Goal: Task Accomplishment & Management: Manage account settings

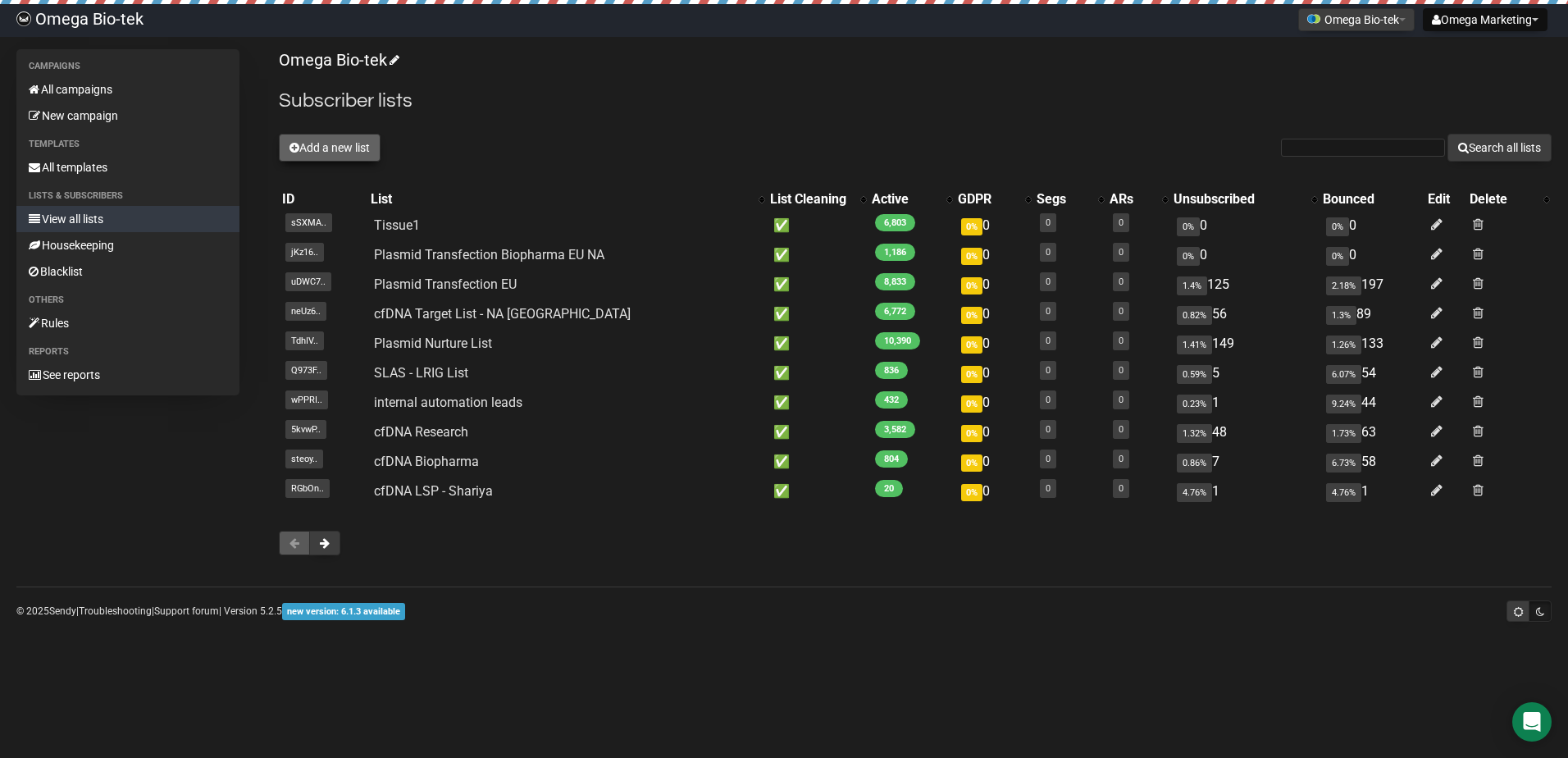
click at [350, 146] on button "Add a new list" at bounding box center [329, 147] width 102 height 28
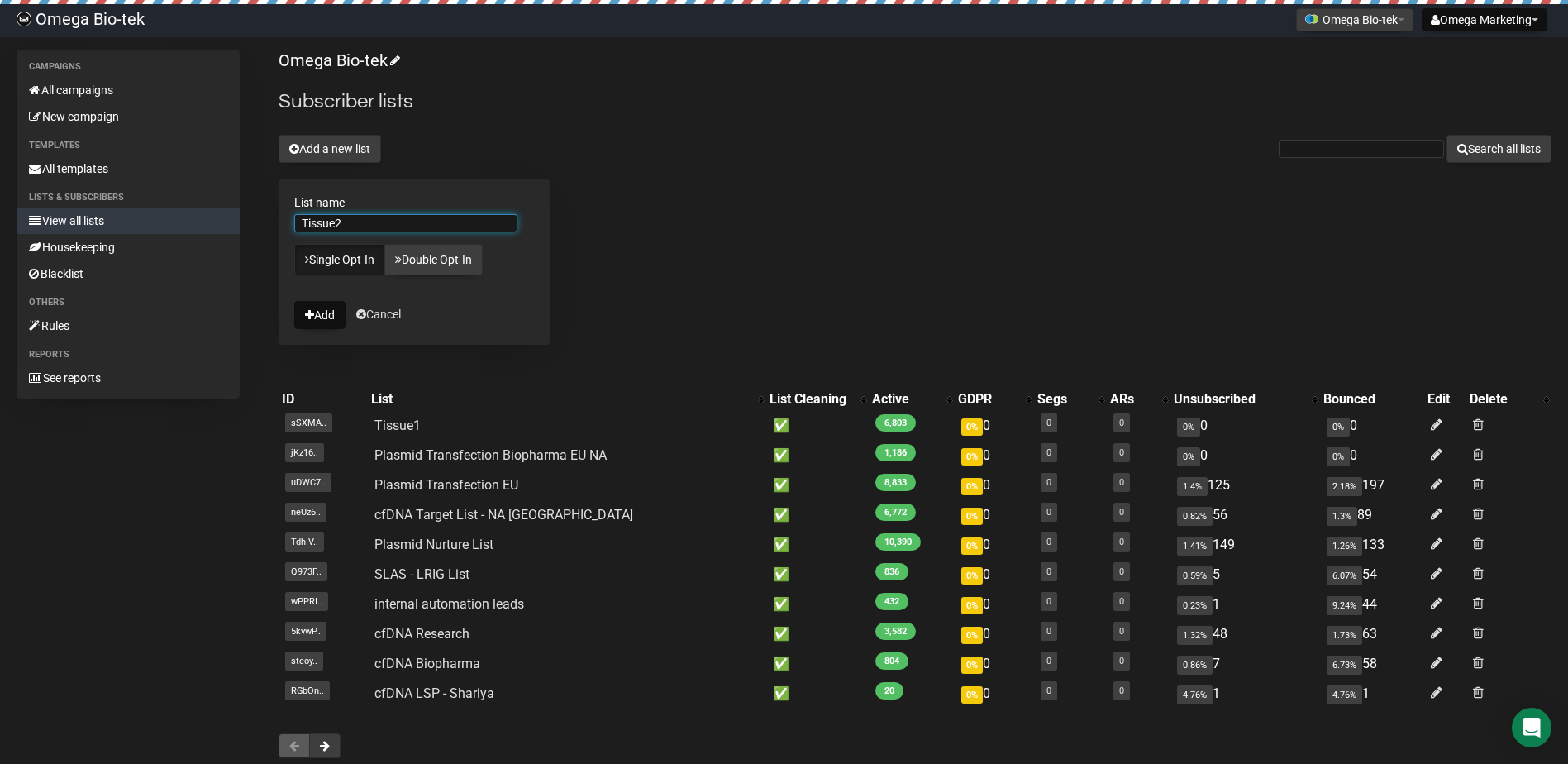
type input "Tissue2"
click at [630, 257] on div "Omega Bio-tek Subscriber lists Add a new list Search all lists List name Tissue…" at bounding box center [915, 412] width 1273 height 725
click at [323, 320] on button "Add" at bounding box center [319, 315] width 51 height 28
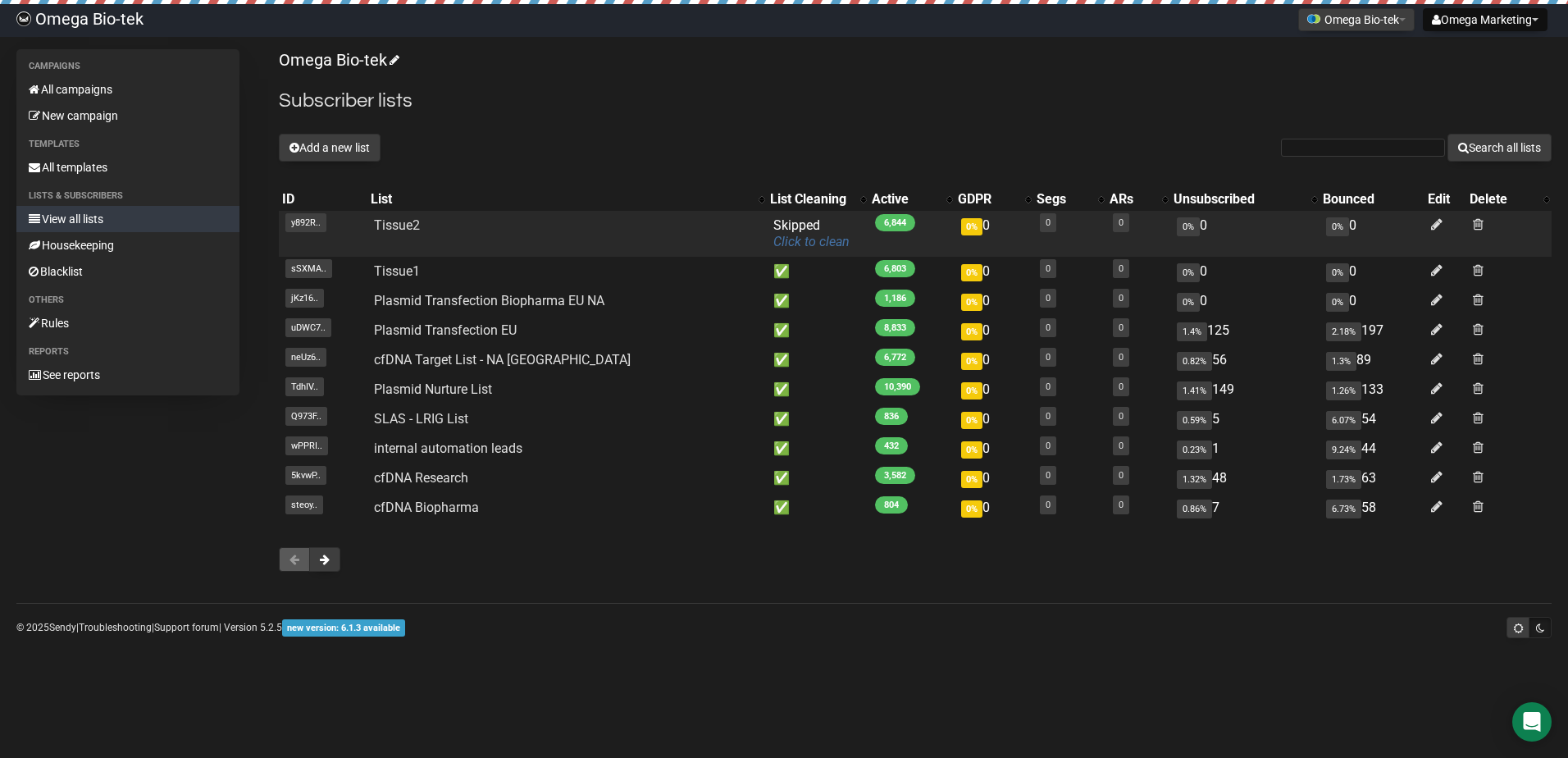
click at [794, 240] on link "Click to clean" at bounding box center [811, 242] width 76 height 16
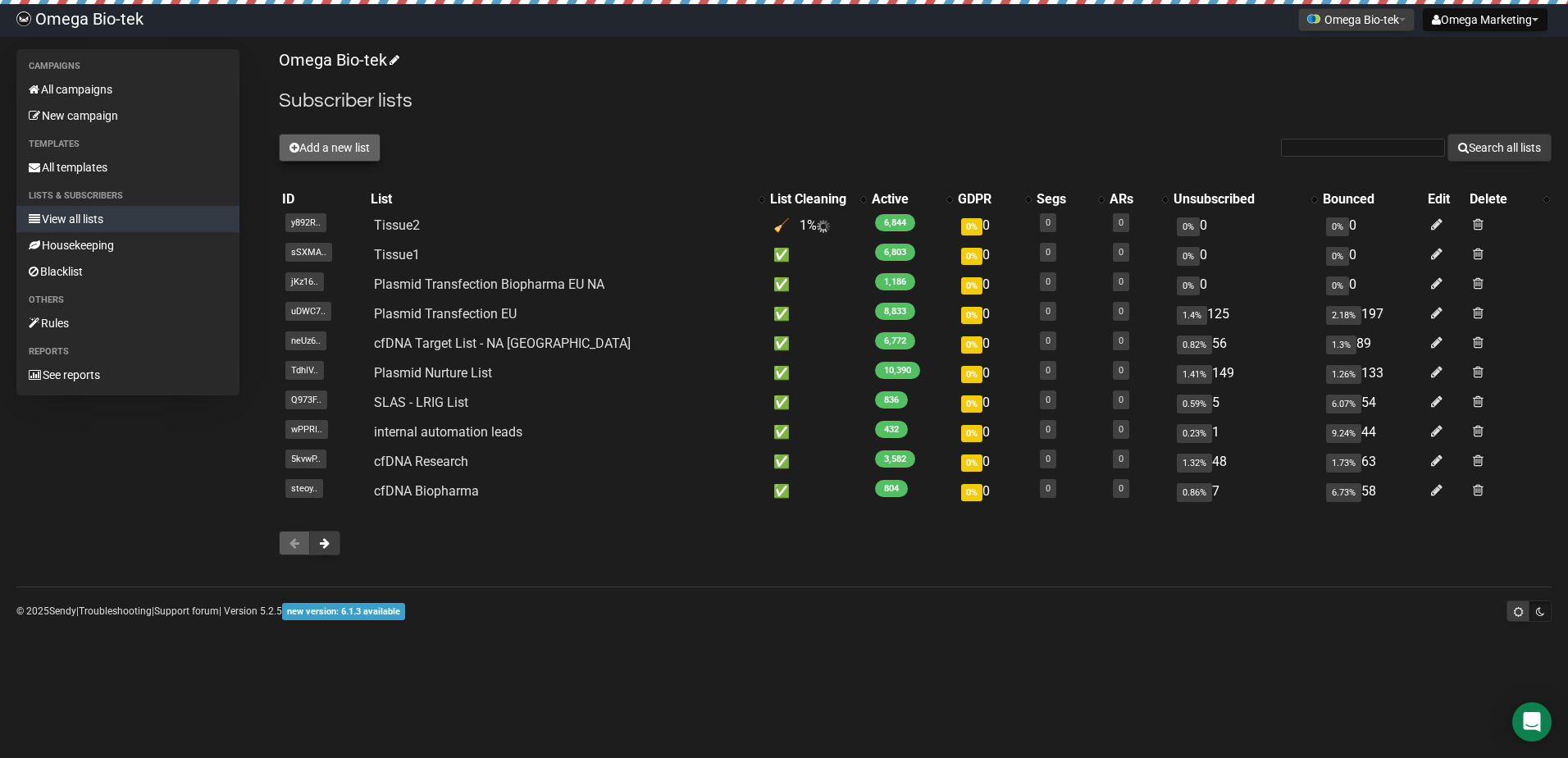
click at [355, 140] on button "Add a new list" at bounding box center [329, 147] width 102 height 28
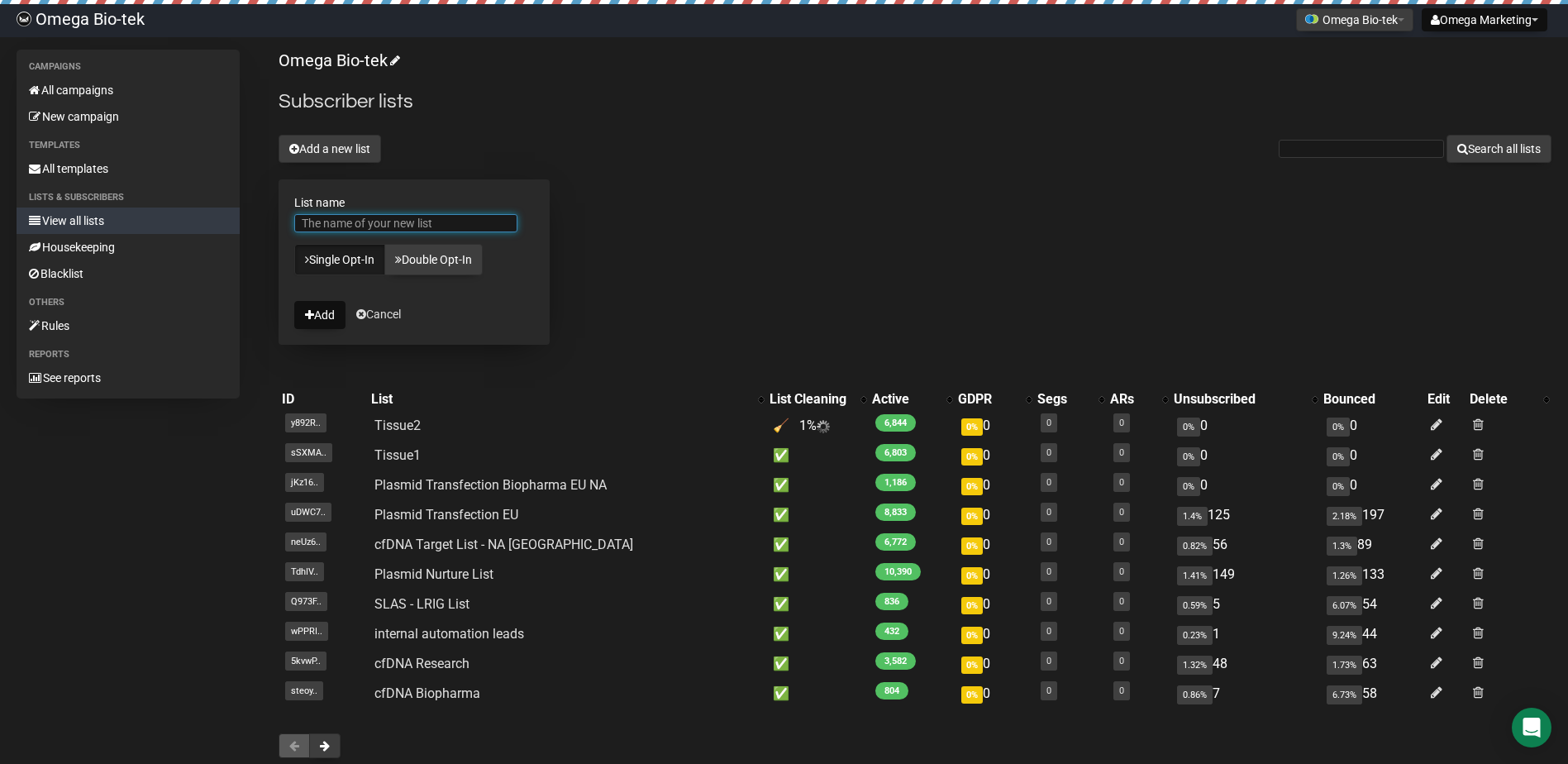
click at [374, 217] on input "List name" at bounding box center [405, 223] width 223 height 18
type input "Tissue3"
click at [334, 319] on button "Add" at bounding box center [319, 315] width 51 height 28
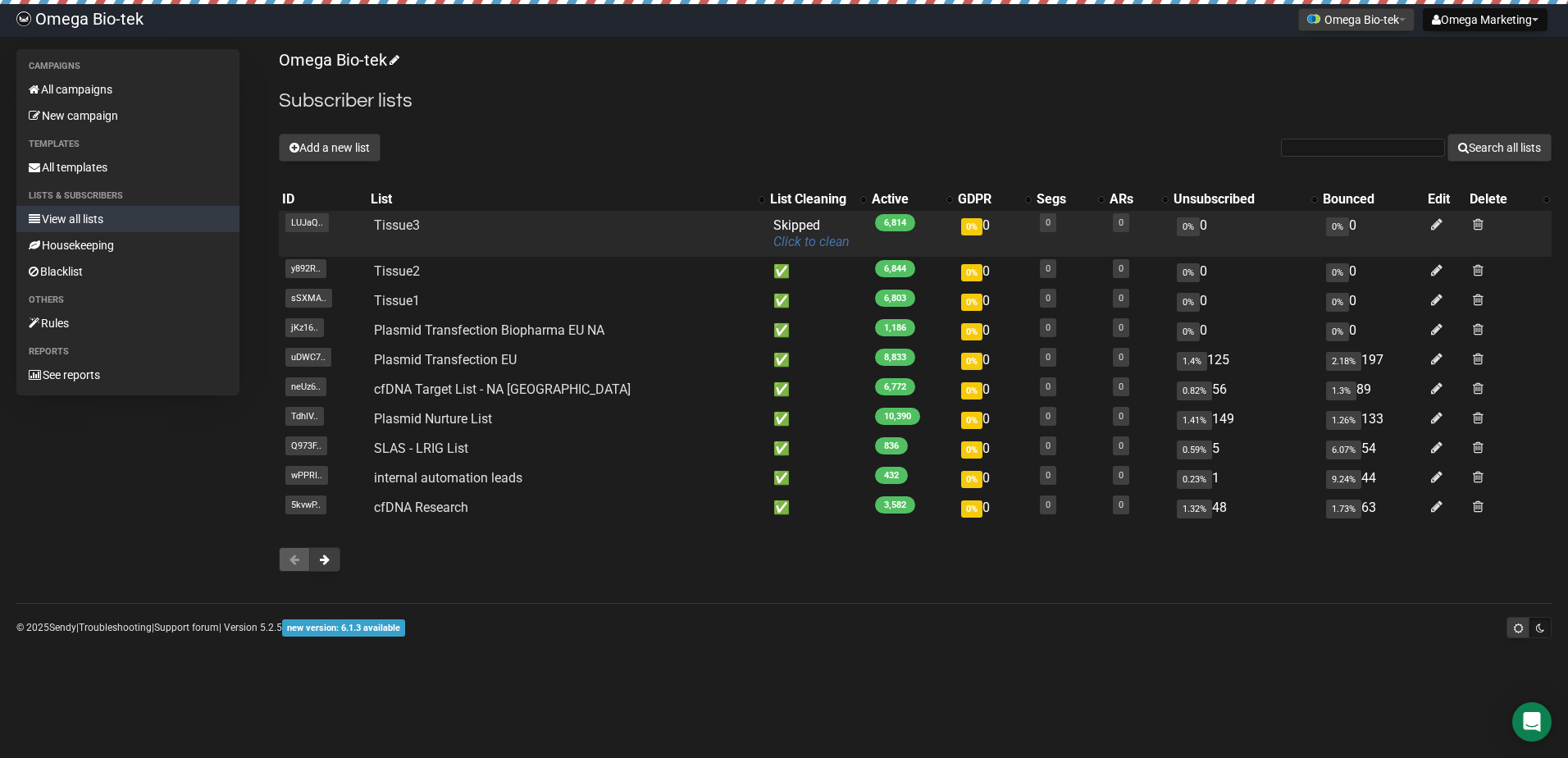
click at [774, 242] on link "Click to clean" at bounding box center [811, 242] width 76 height 16
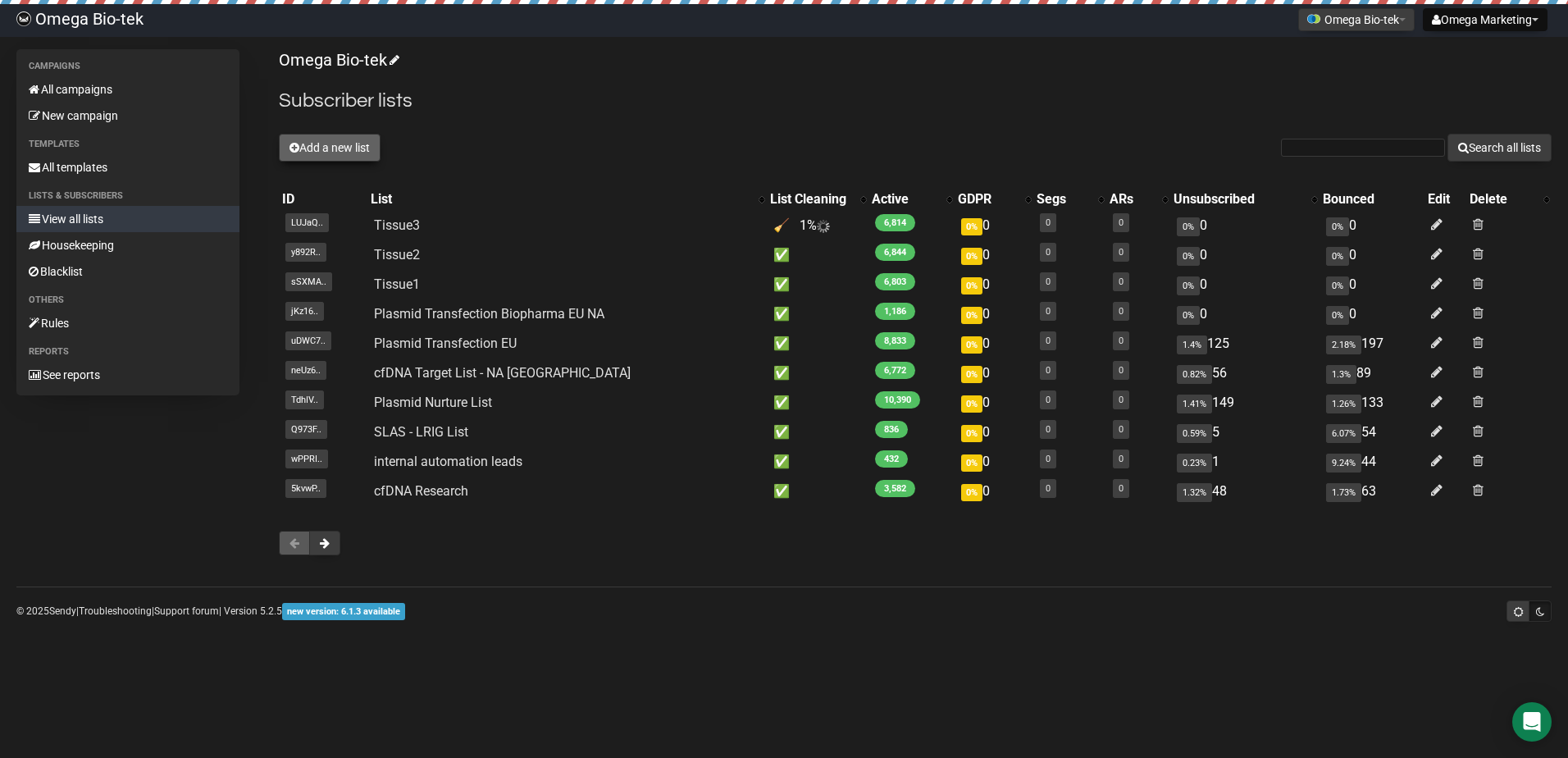
click at [329, 147] on button "Add a new list" at bounding box center [329, 147] width 102 height 28
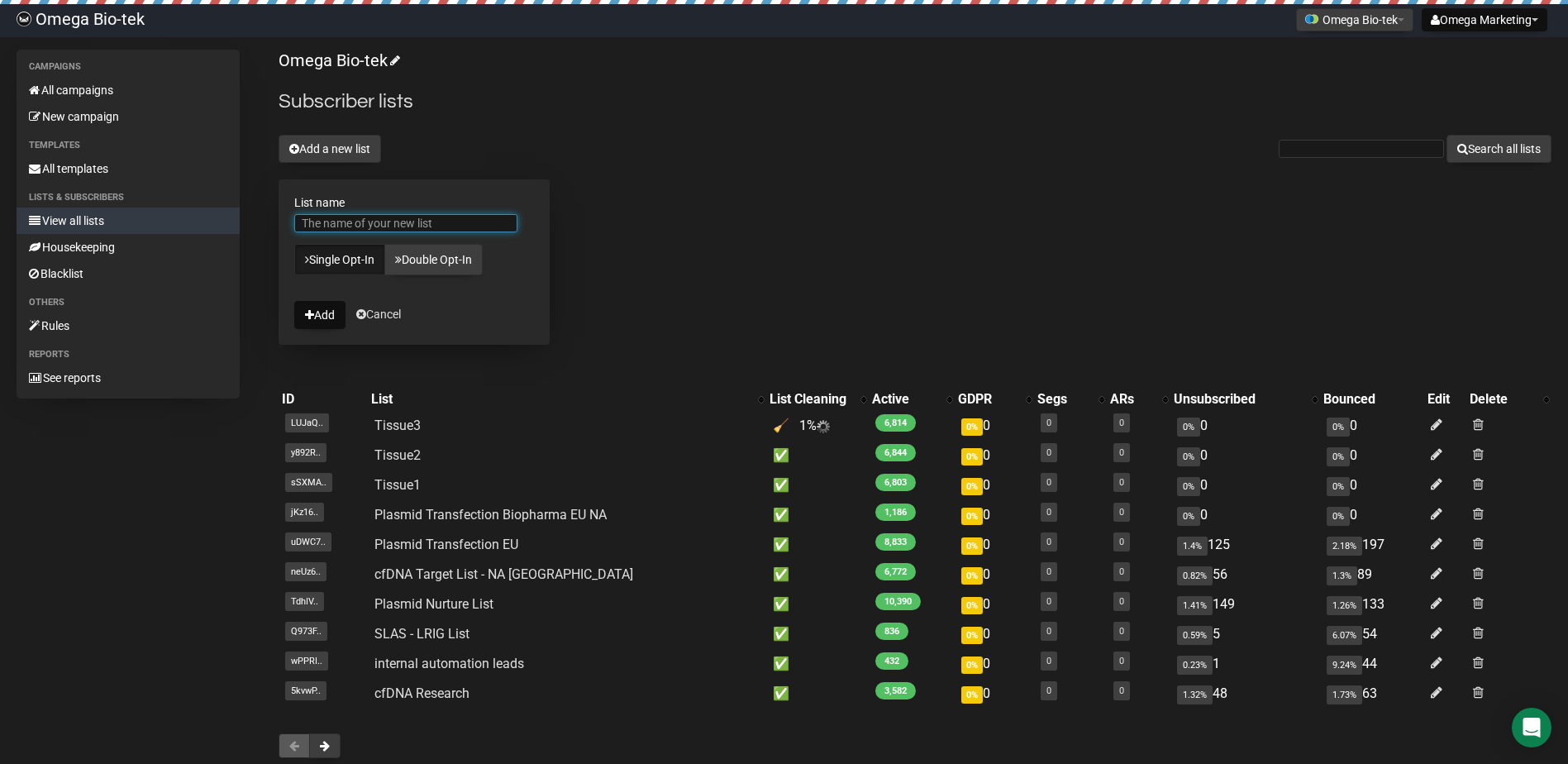
click at [401, 221] on input "List name" at bounding box center [405, 223] width 223 height 18
type input "Tissue4"
click at [334, 318] on button "Add" at bounding box center [319, 315] width 51 height 28
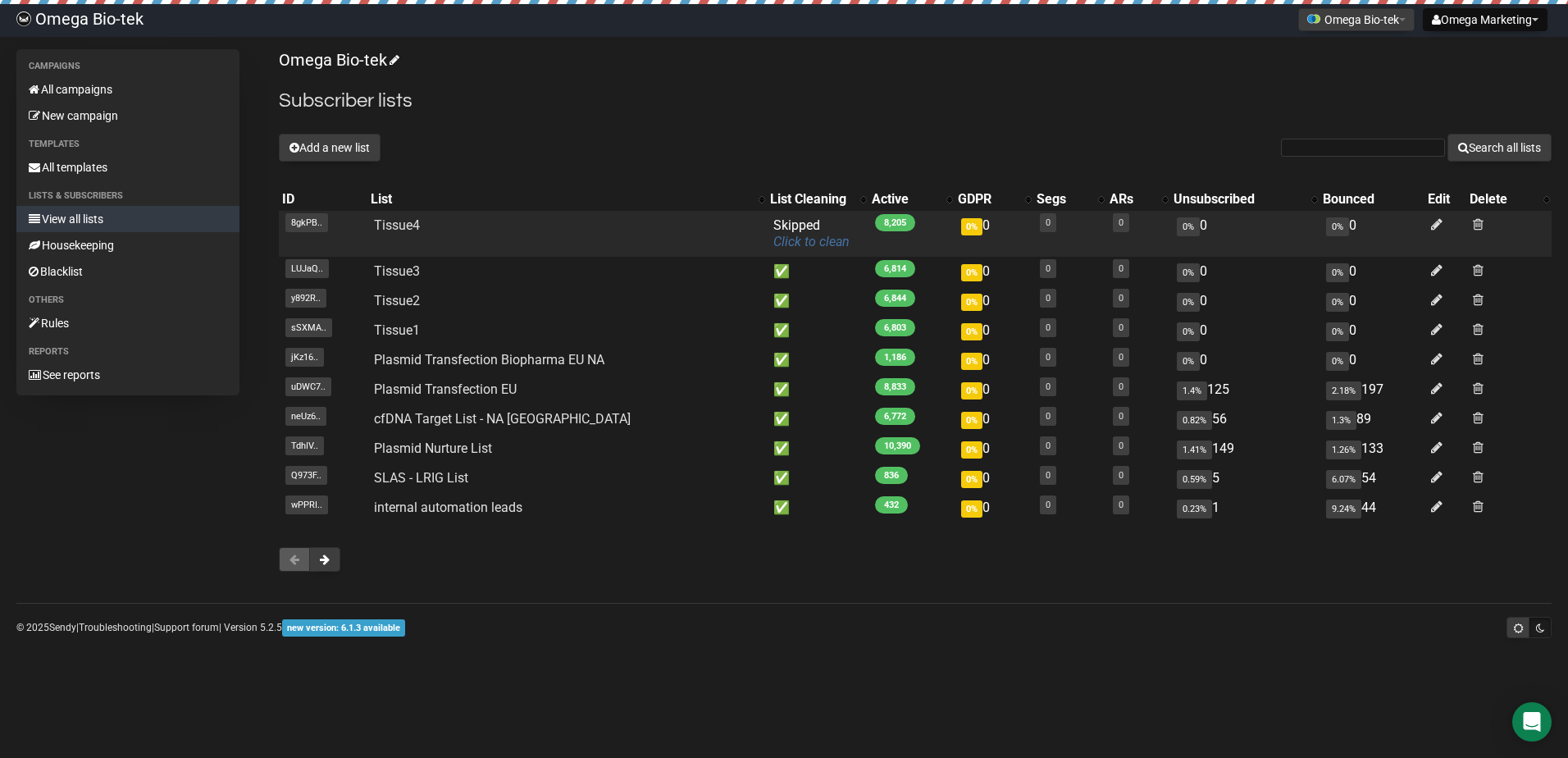
click at [774, 243] on link "Click to clean" at bounding box center [811, 242] width 76 height 16
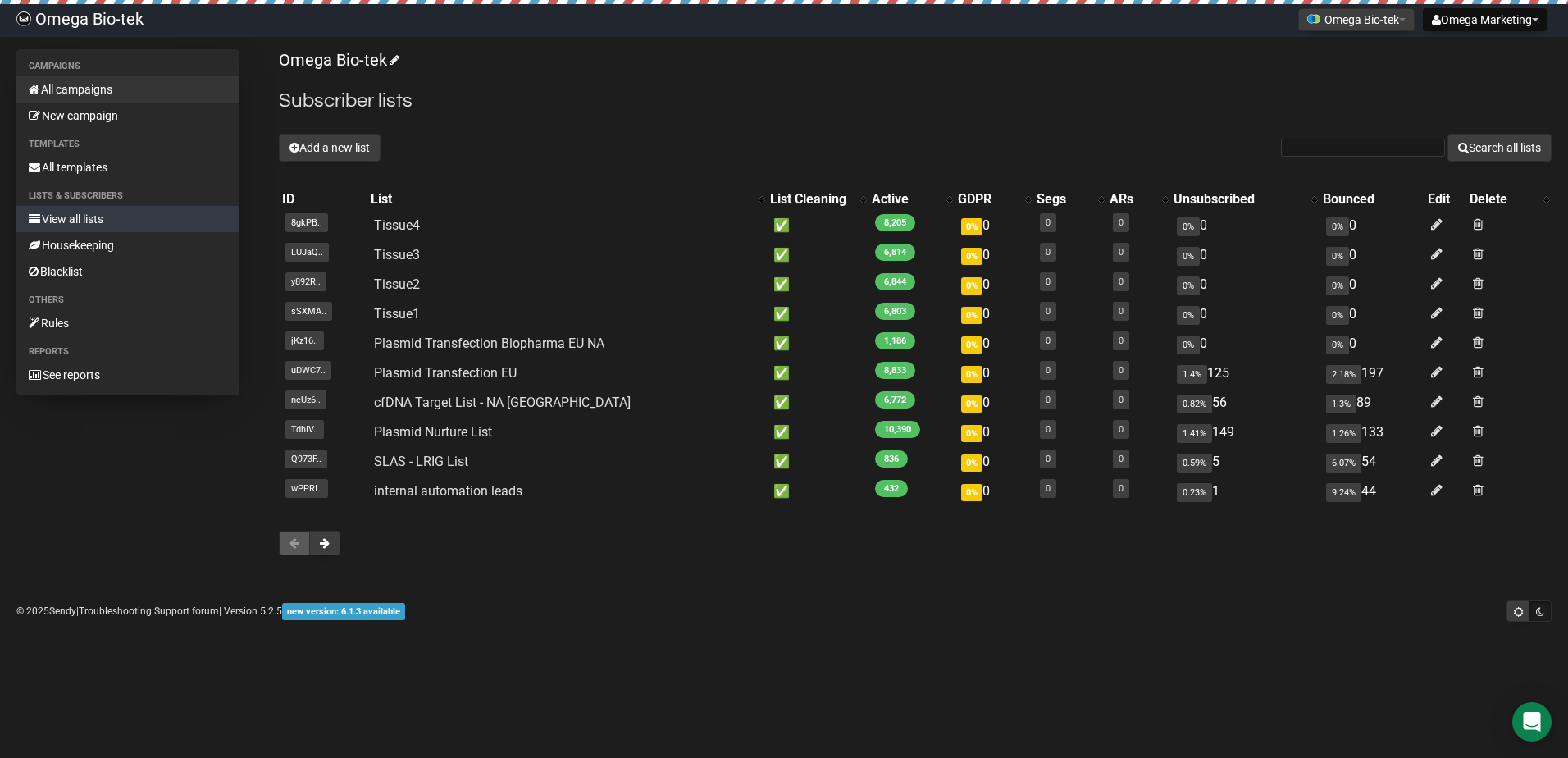
click at [63, 89] on link "All campaigns" at bounding box center [128, 89] width 223 height 27
